Goal: Obtain resource: Download file/media

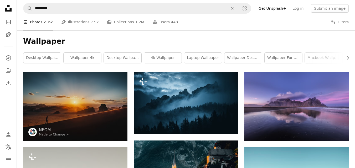
scroll to position [1060, 0]
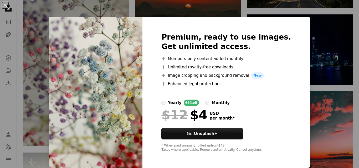
click at [315, 36] on div "An X shape Premium, ready to use images. Get unlimited access. A plus sign Memb…" at bounding box center [179, 84] width 359 height 168
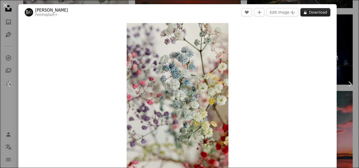
click at [313, 11] on button "A lock Download" at bounding box center [315, 12] width 30 height 8
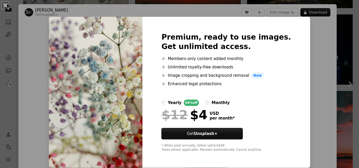
click at [311, 39] on div "An X shape Premium, ready to use images. Get unlimited access. A plus sign Memb…" at bounding box center [179, 84] width 359 height 168
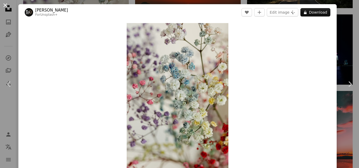
drag, startPoint x: 173, startPoint y: 57, endPoint x: 6, endPoint y: 6, distance: 174.1
click at [6, 6] on button "An X shape" at bounding box center [5, 5] width 6 height 6
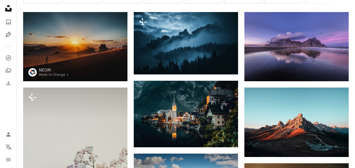
scroll to position [1060, 0]
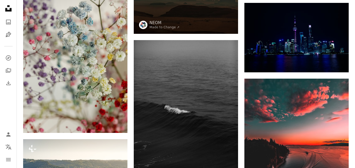
scroll to position [1155, 0]
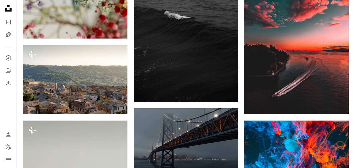
scroll to position [168, 0]
